Goal: Task Accomplishment & Management: Use online tool/utility

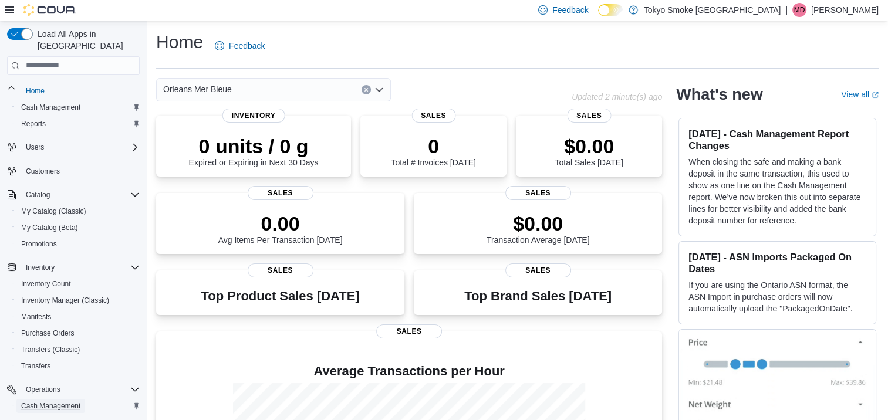
click at [48, 402] on span "Cash Management" at bounding box center [50, 406] width 59 height 9
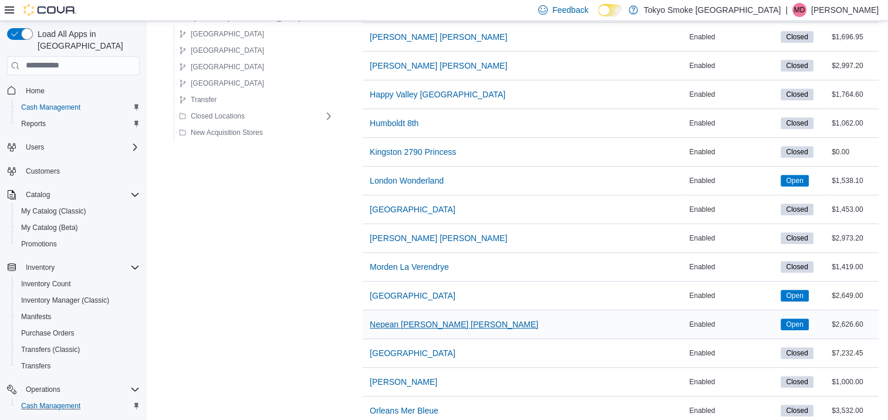
scroll to position [510, 0]
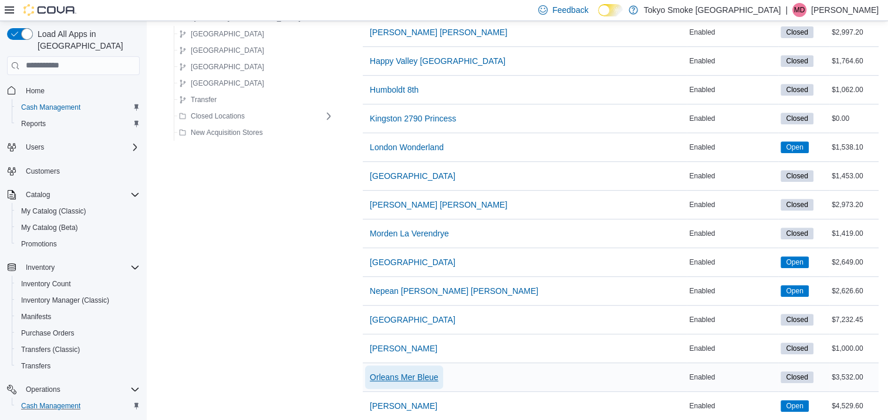
click at [370, 367] on span "Orleans Mer Bleue" at bounding box center [404, 377] width 69 height 23
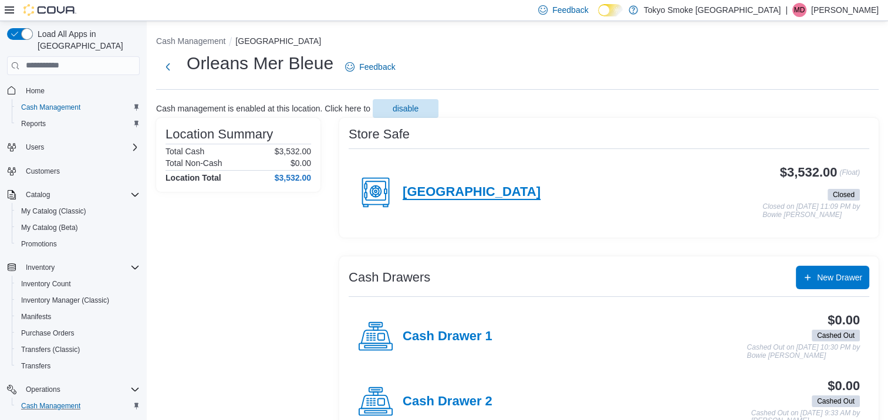
click at [446, 195] on h4 "[GEOGRAPHIC_DATA]" at bounding box center [472, 192] width 138 height 15
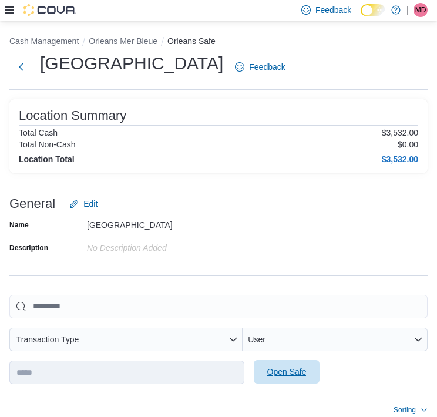
click at [272, 377] on span "Open Safe" at bounding box center [287, 371] width 52 height 23
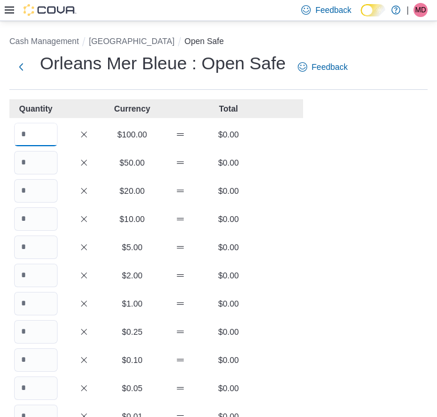
click at [25, 134] on input "Quantity" at bounding box center [35, 134] width 43 height 23
type input "*"
type input "**"
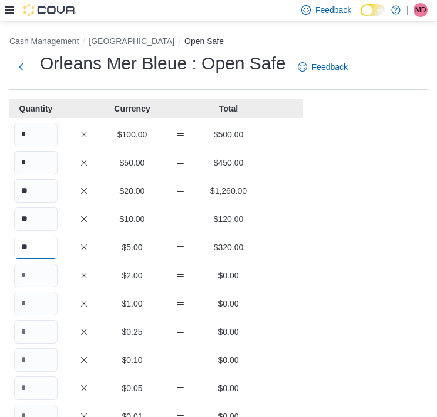
type input "**"
type input "***"
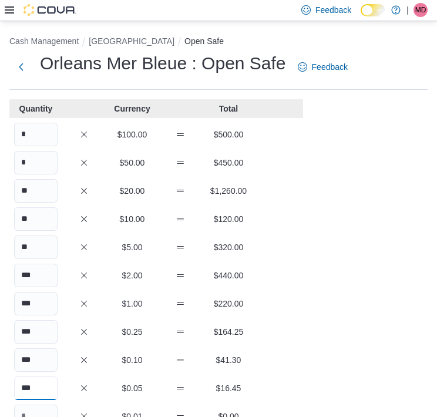
type input "***"
click at [222, 304] on p "$220.00" at bounding box center [228, 304] width 43 height 12
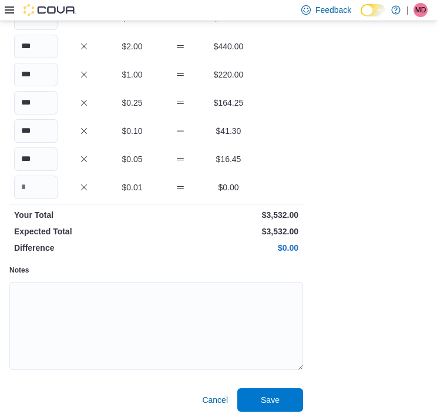
scroll to position [230, 0]
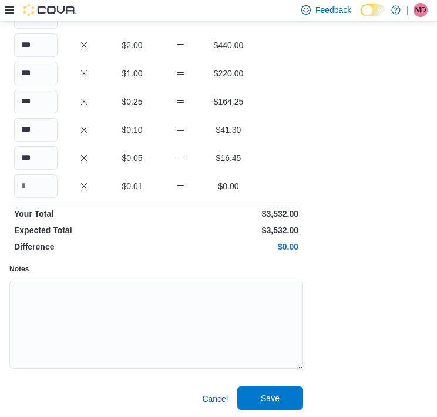
click at [277, 398] on span "Save" at bounding box center [270, 398] width 19 height 12
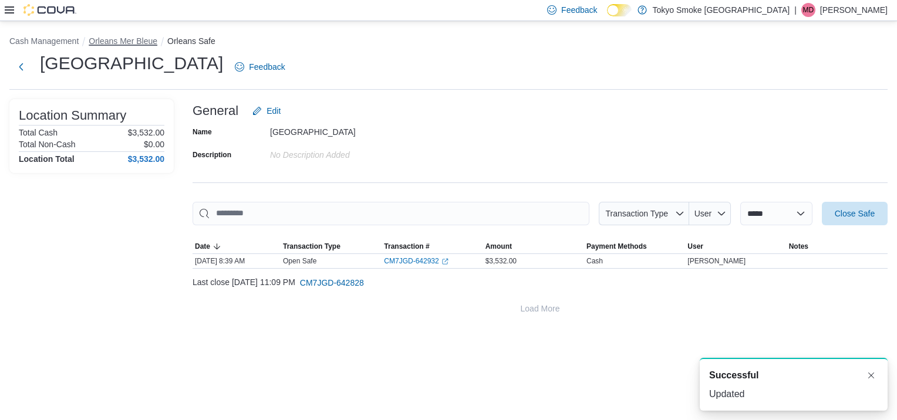
click at [123, 42] on button "Orleans Mer Bleue" at bounding box center [123, 40] width 69 height 9
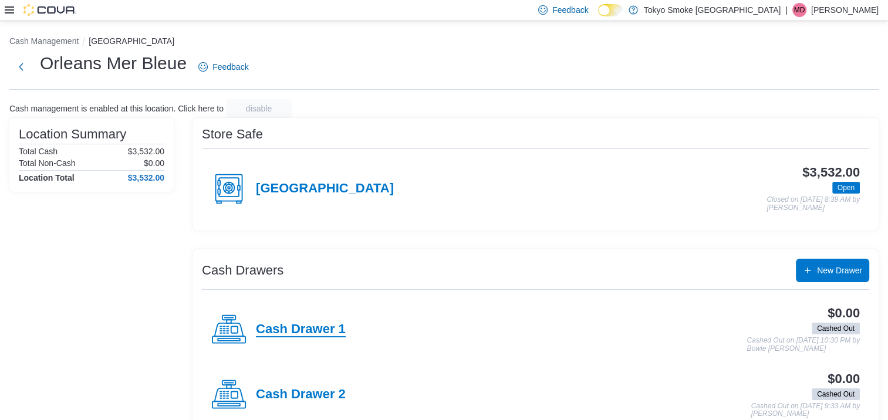
click at [287, 326] on h4 "Cash Drawer 1" at bounding box center [301, 329] width 90 height 15
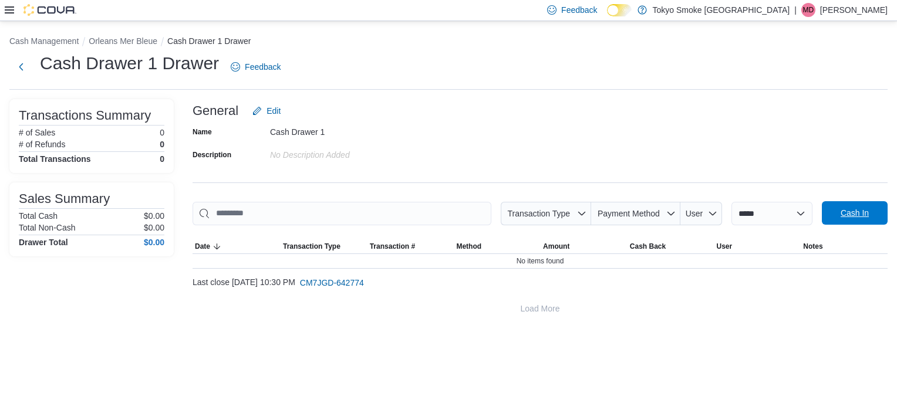
click at [839, 210] on span "Cash In" at bounding box center [855, 212] width 52 height 23
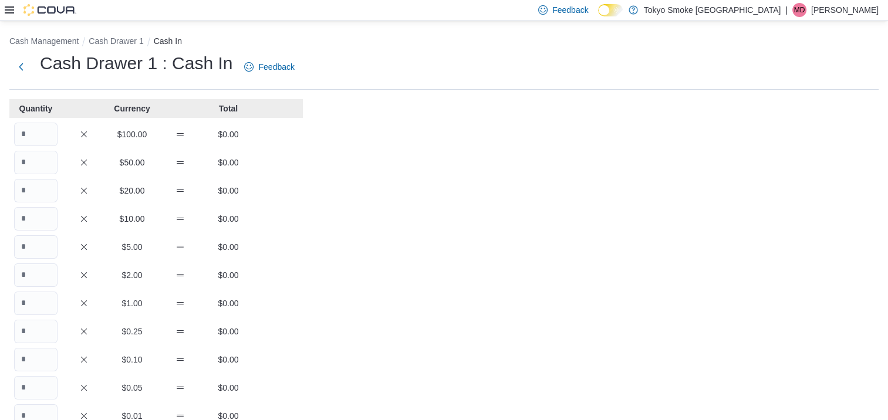
scroll to position [213, 0]
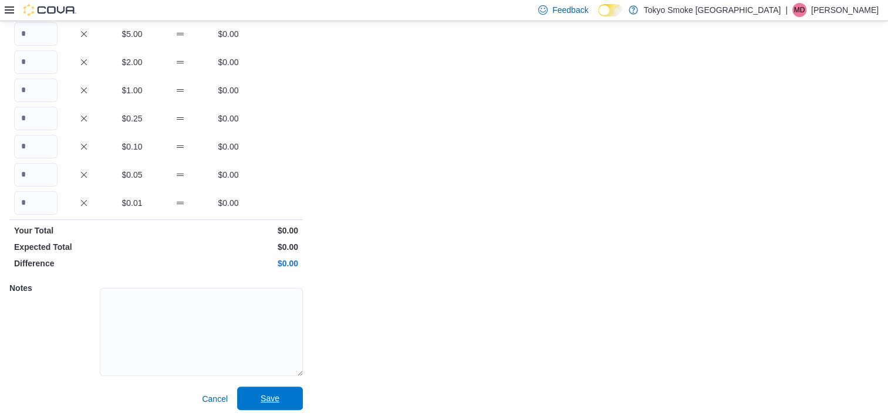
click at [265, 390] on span "Save" at bounding box center [270, 398] width 52 height 23
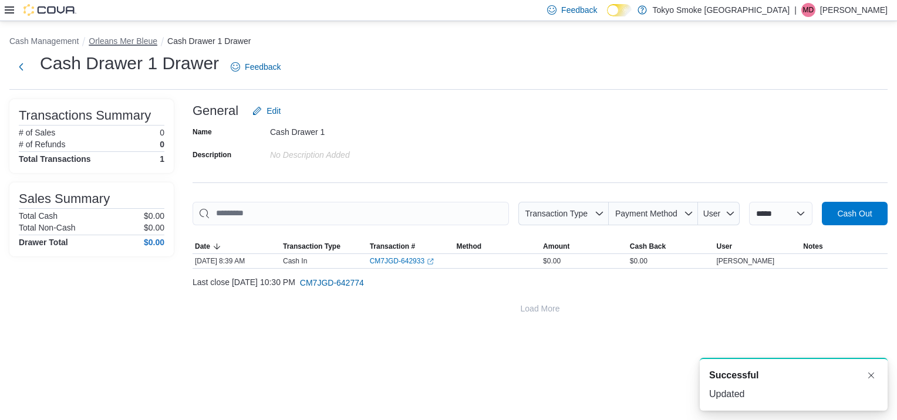
click at [131, 36] on button "Orleans Mer Bleue" at bounding box center [123, 40] width 69 height 9
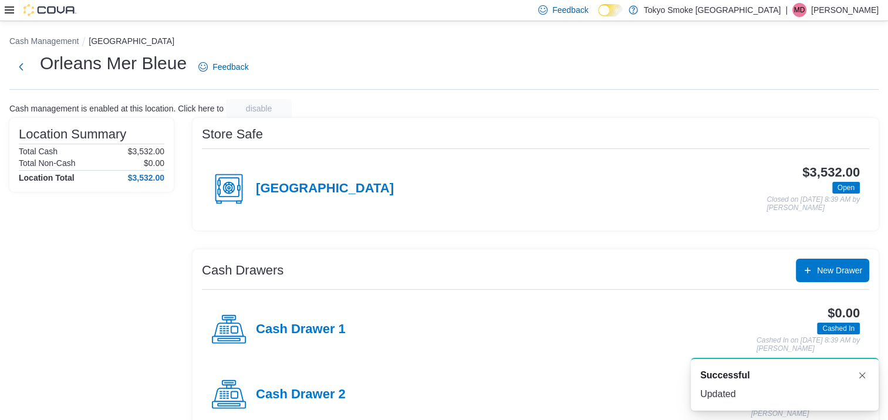
scroll to position [150, 0]
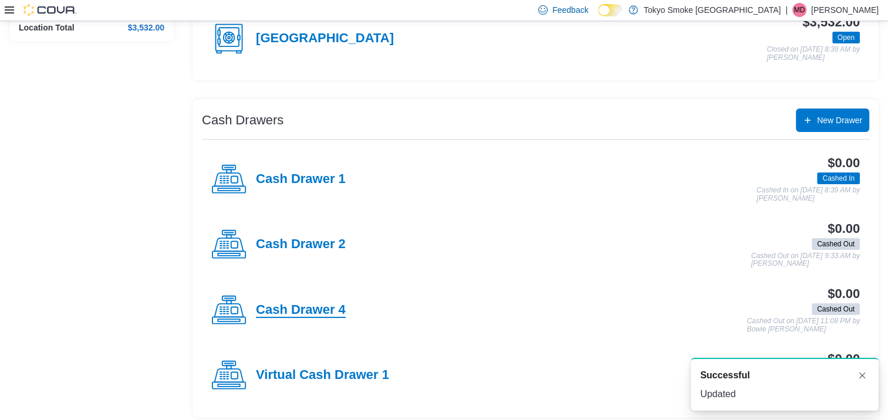
click at [305, 312] on h4 "Cash Drawer 4" at bounding box center [301, 310] width 90 height 15
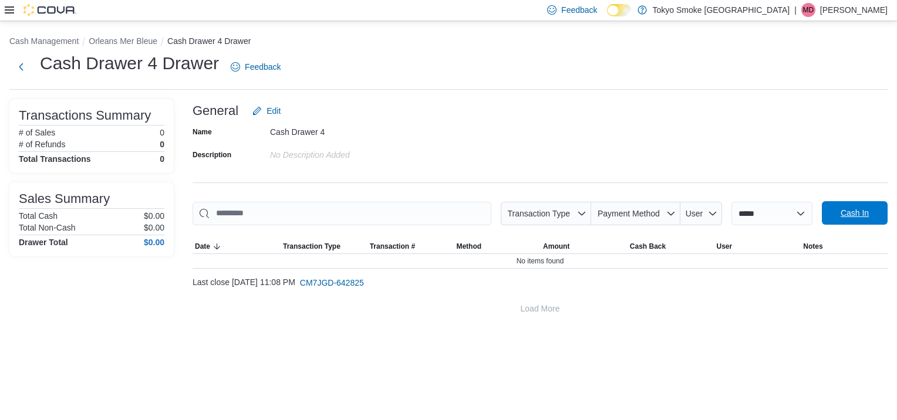
click at [849, 217] on span "Cash In" at bounding box center [855, 213] width 28 height 12
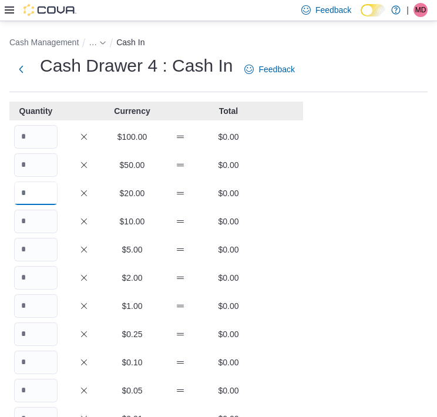
click at [29, 194] on input "Quantity" at bounding box center [35, 192] width 43 height 23
type input "*"
type input "**"
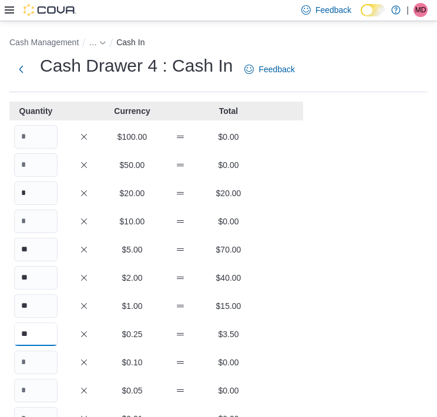
type input "**"
type input "*"
click at [315, 243] on div "Cash Management … Cash In Cash Drawer 4 : Cash In Feedback Quantity Currency To…" at bounding box center [218, 328] width 437 height 615
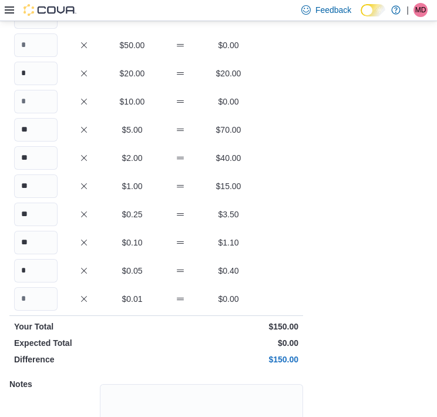
scroll to position [218, 0]
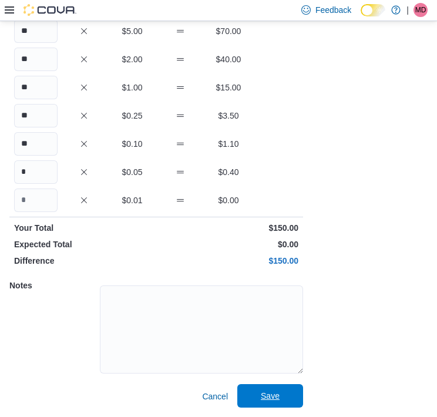
click at [277, 396] on span "Save" at bounding box center [270, 396] width 19 height 12
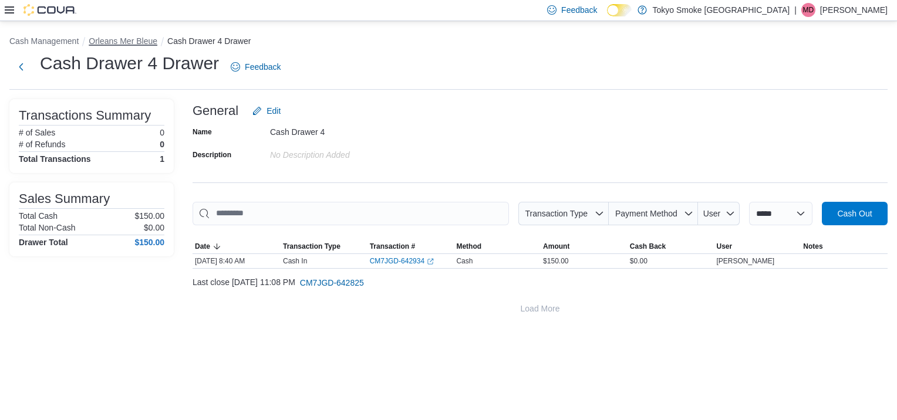
click at [114, 38] on button "Orleans Mer Bleue" at bounding box center [123, 40] width 69 height 9
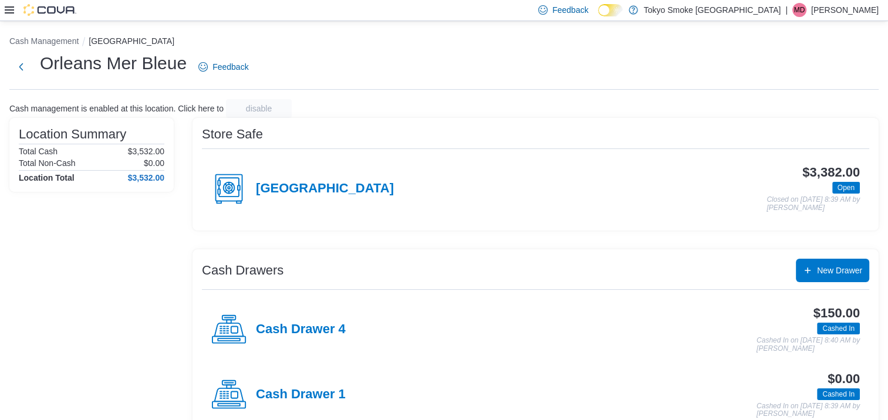
click at [6, 12] on icon at bounding box center [9, 9] width 9 height 7
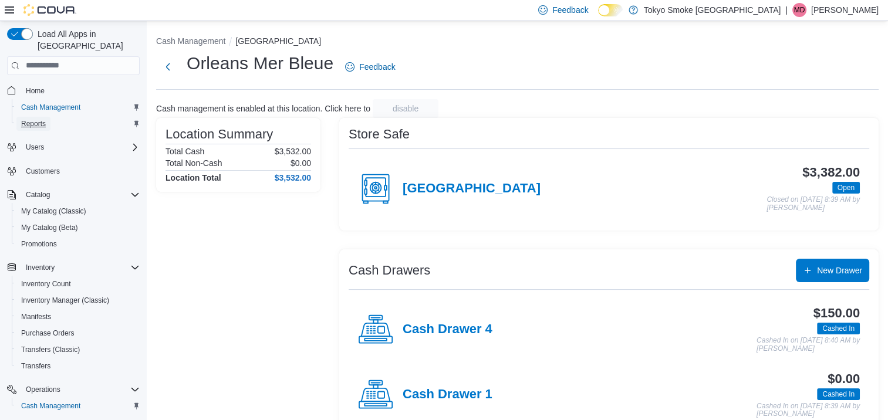
click at [40, 119] on span "Reports" at bounding box center [33, 123] width 25 height 9
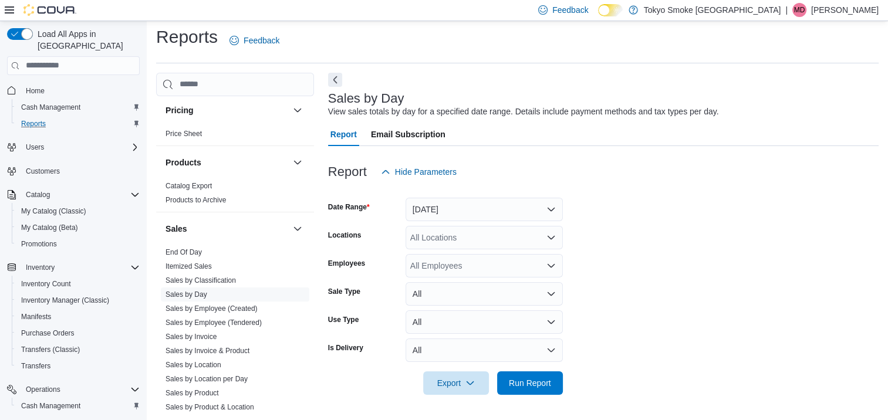
scroll to position [650, 0]
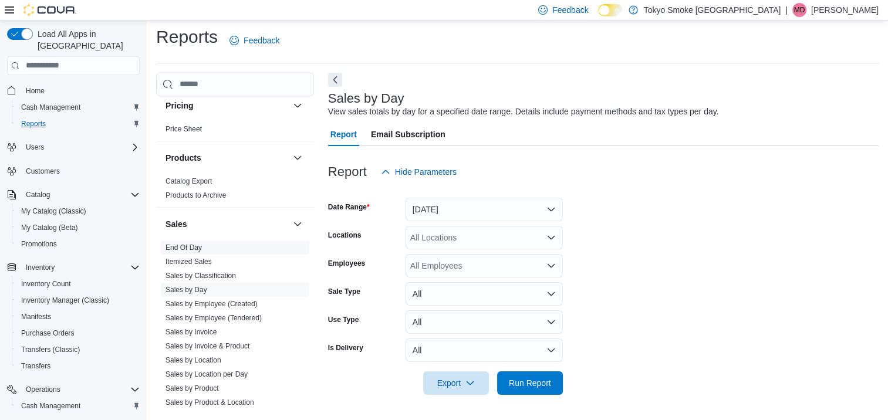
click at [188, 244] on link "End Of Day" at bounding box center [184, 248] width 36 height 8
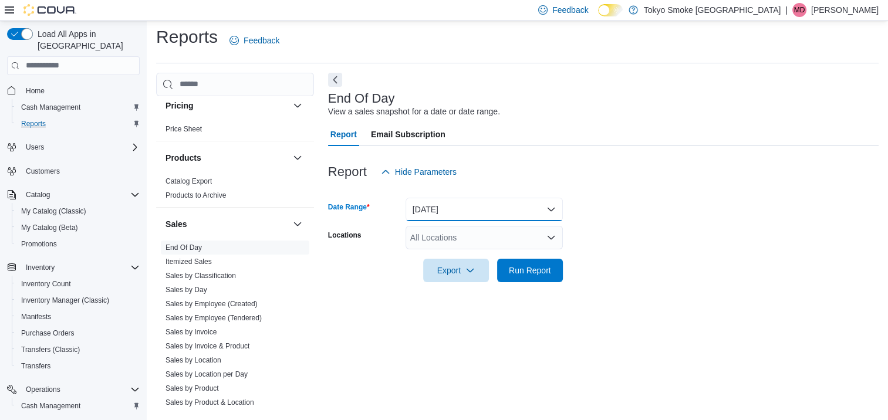
click at [477, 207] on button "[DATE]" at bounding box center [484, 209] width 157 height 23
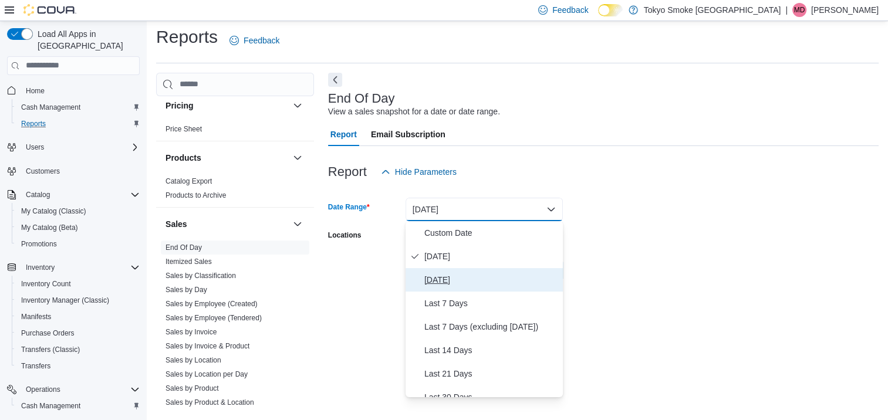
click at [435, 277] on span "[DATE]" at bounding box center [491, 280] width 134 height 14
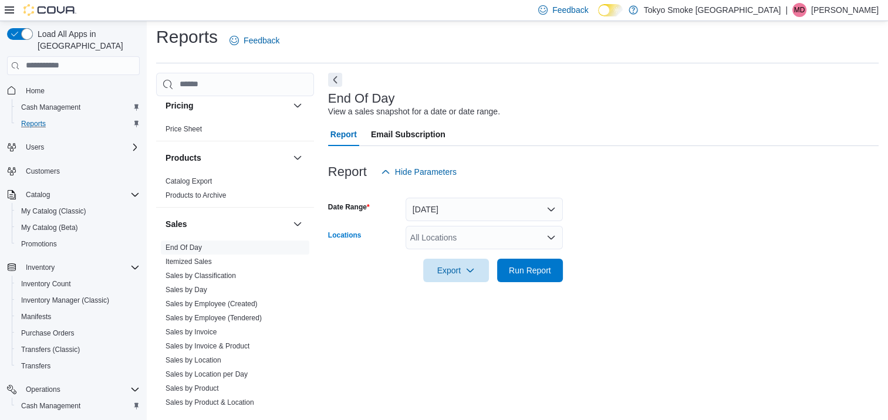
click at [458, 238] on div "All Locations" at bounding box center [484, 237] width 157 height 23
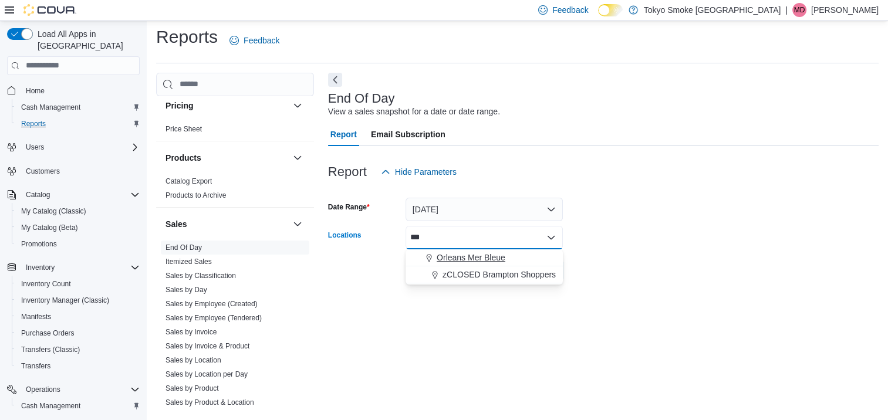
type input "***"
click at [463, 259] on span "Orleans Mer Bleue" at bounding box center [471, 258] width 69 height 12
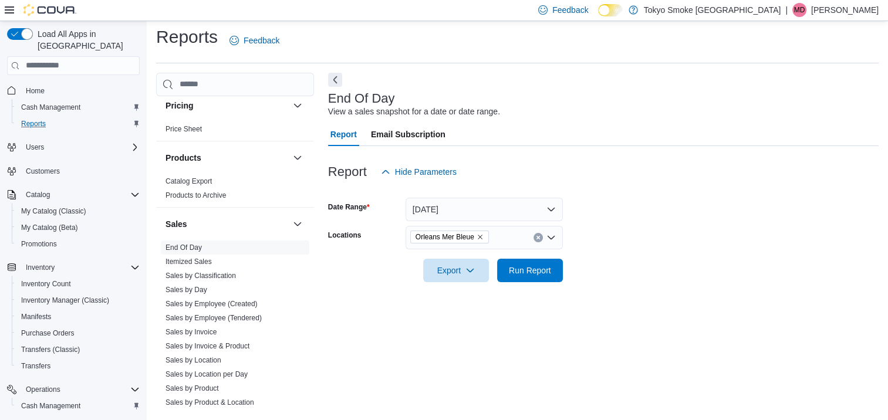
click at [655, 254] on div at bounding box center [603, 253] width 551 height 9
click at [534, 268] on span "Run Report" at bounding box center [530, 270] width 42 height 12
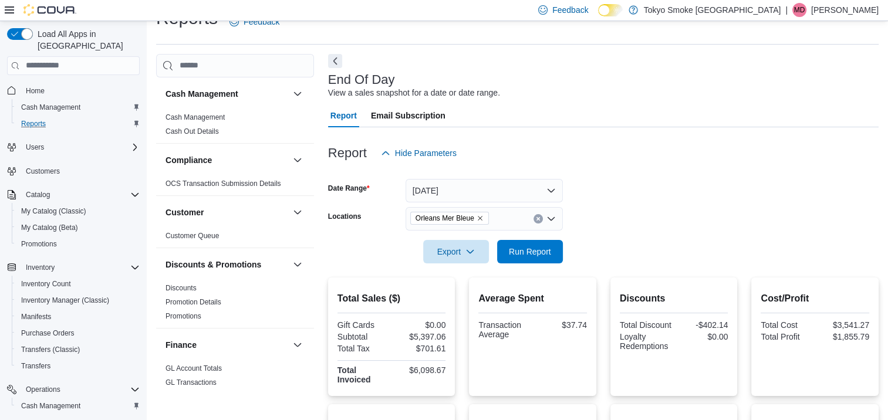
scroll to position [19, 0]
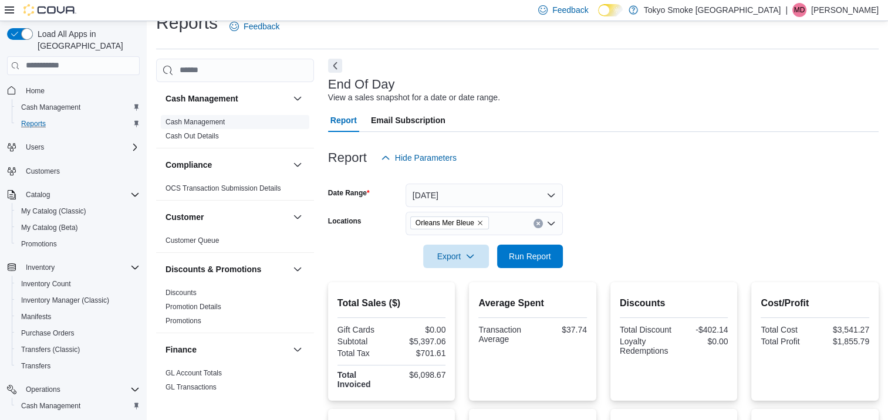
click at [208, 119] on link "Cash Management" at bounding box center [195, 122] width 59 height 8
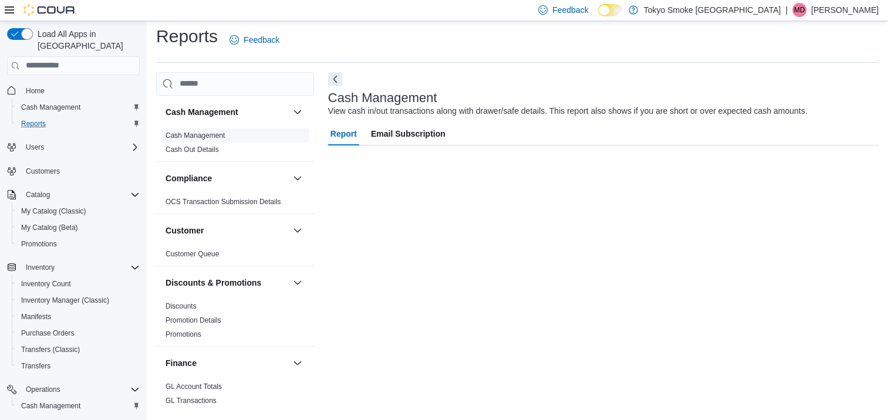
scroll to position [5, 0]
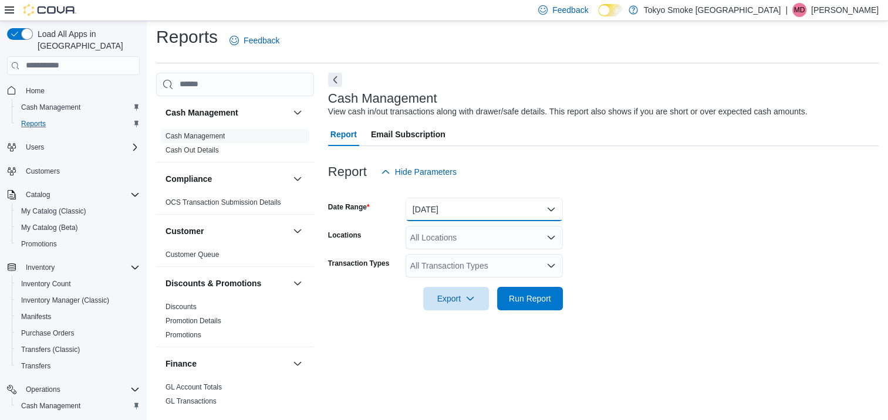
click at [491, 206] on button "[DATE]" at bounding box center [484, 209] width 157 height 23
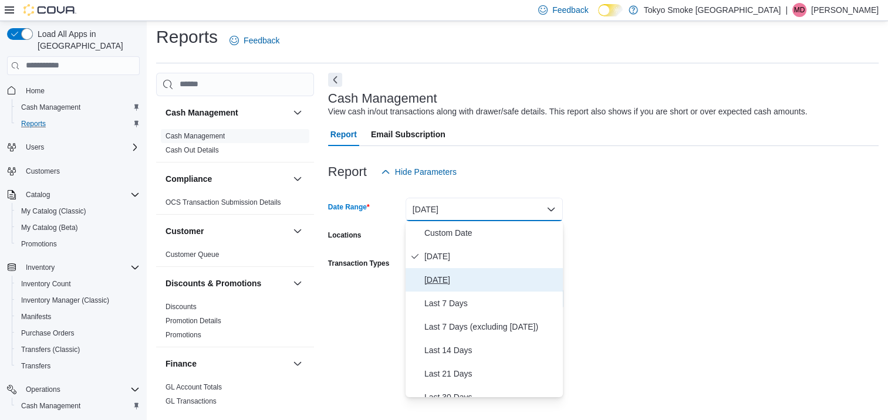
click at [436, 286] on span "[DATE]" at bounding box center [491, 280] width 134 height 14
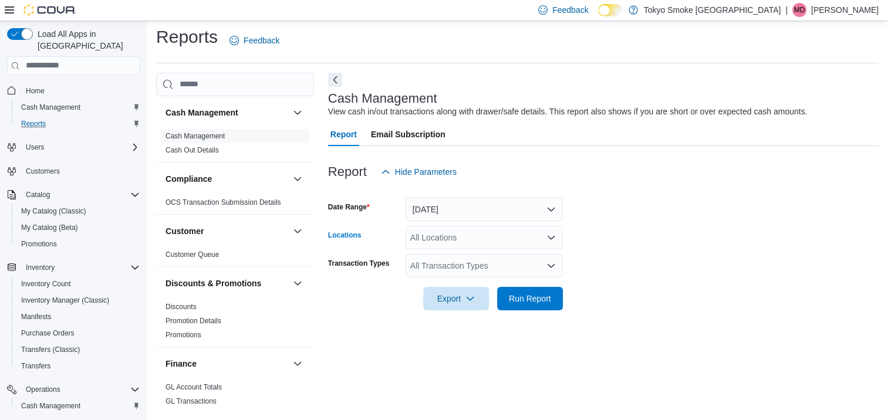
click at [432, 247] on div "All Locations" at bounding box center [484, 237] width 157 height 23
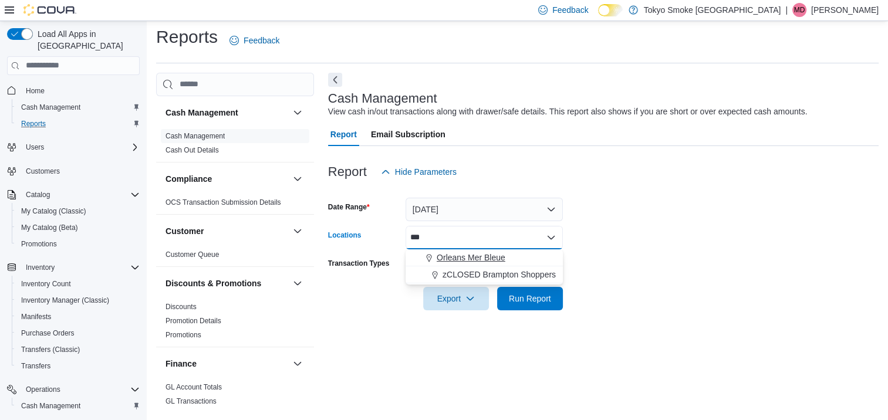
type input "***"
click at [454, 258] on span "Orleans Mer Bleue" at bounding box center [471, 258] width 69 height 12
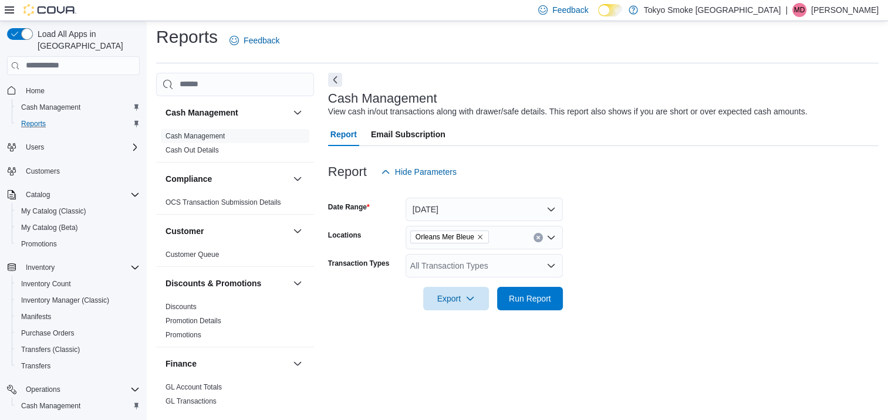
click at [728, 234] on form "Date Range [DATE] Locations [GEOGRAPHIC_DATA] Mer Bleue Transaction Types All T…" at bounding box center [603, 247] width 551 height 127
click at [476, 272] on div "All Transaction Types" at bounding box center [484, 265] width 157 height 23
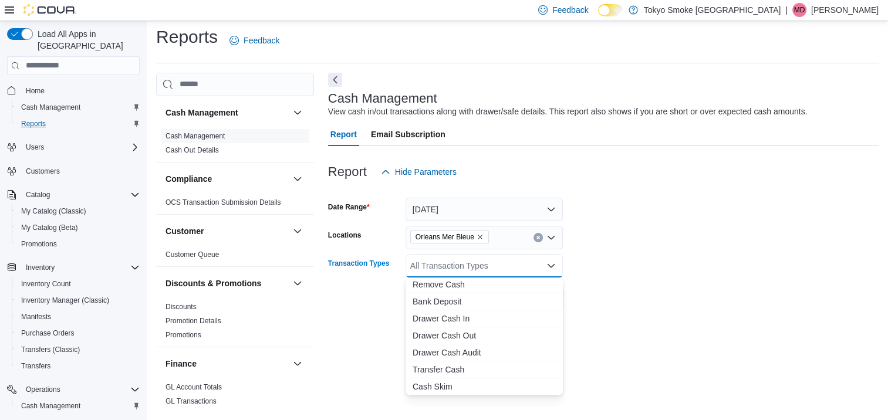
scroll to position [70, 0]
click at [427, 367] on span "Transfer Cash" at bounding box center [484, 369] width 143 height 12
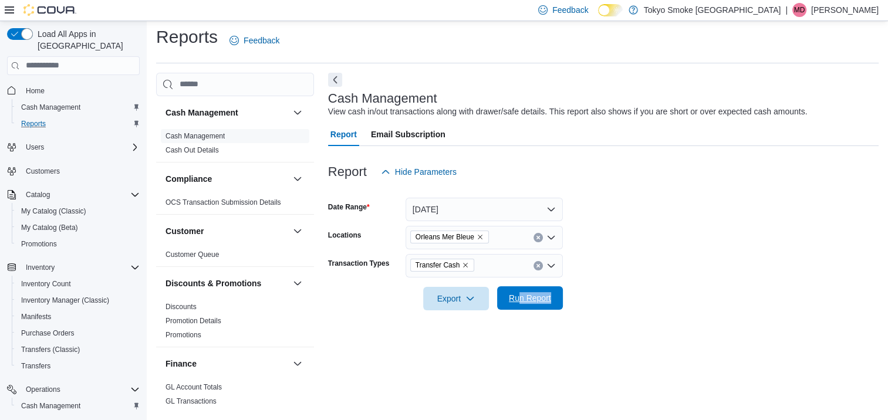
drag, startPoint x: 618, startPoint y: 329, endPoint x: 520, endPoint y: 296, distance: 103.4
click at [520, 296] on div "Cash Management View cash in/out transactions along with drawer/safe details. T…" at bounding box center [603, 242] width 551 height 339
click at [520, 296] on span "Run Report" at bounding box center [530, 298] width 42 height 12
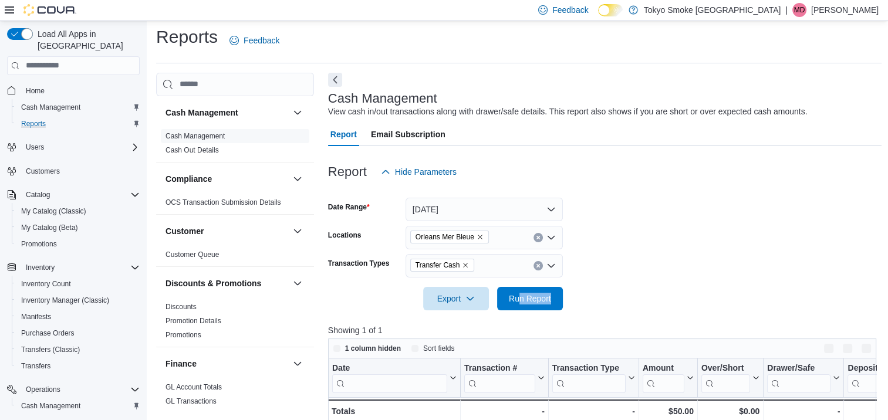
click at [627, 315] on div at bounding box center [605, 318] width 554 height 14
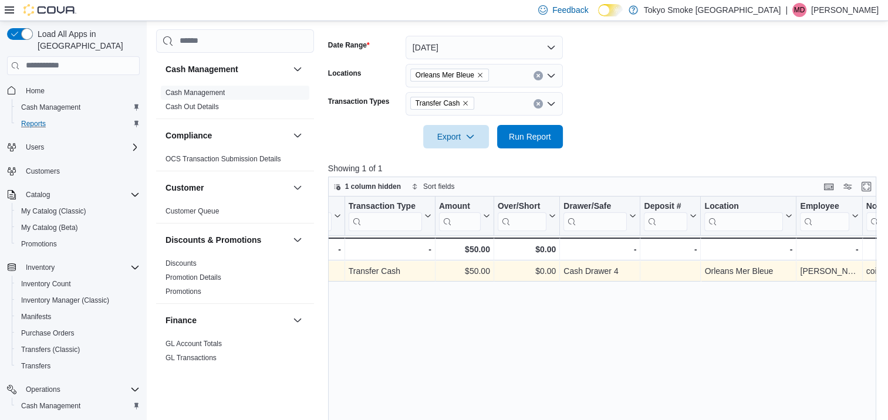
scroll to position [0, 242]
